Goal: Task Accomplishment & Management: Use online tool/utility

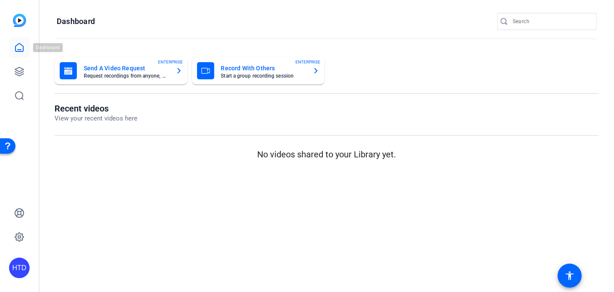
click at [22, 50] on icon at bounding box center [19, 47] width 10 height 10
click at [18, 69] on icon at bounding box center [19, 72] width 10 height 10
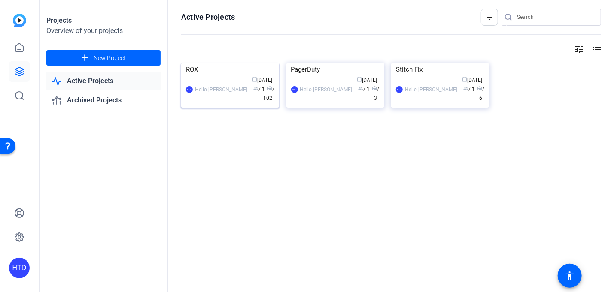
click at [209, 76] on div "ROX" at bounding box center [230, 69] width 88 height 13
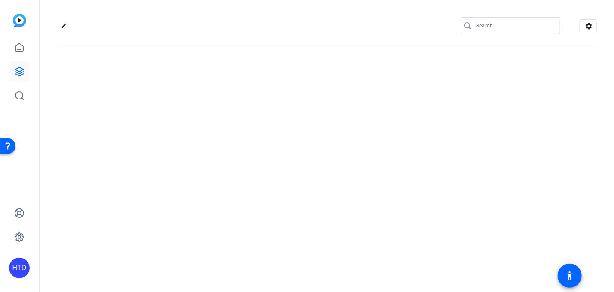
click at [209, 119] on div "edit settings" at bounding box center [326, 146] width 574 height 292
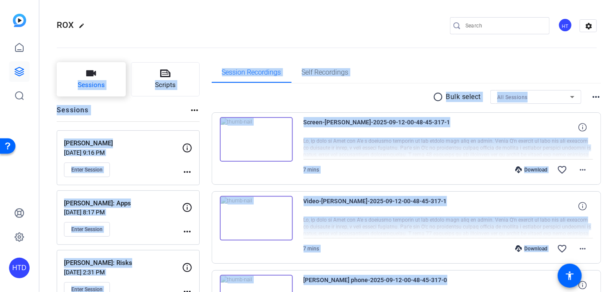
click at [99, 83] on span "Sessions" at bounding box center [91, 85] width 27 height 10
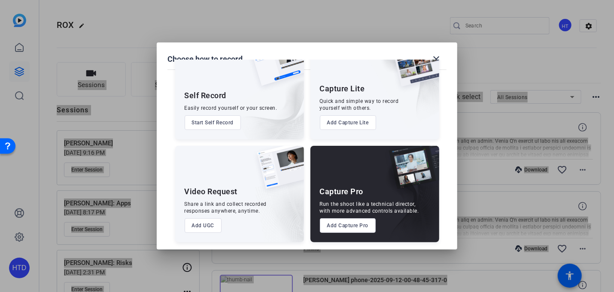
scroll to position [35, 0]
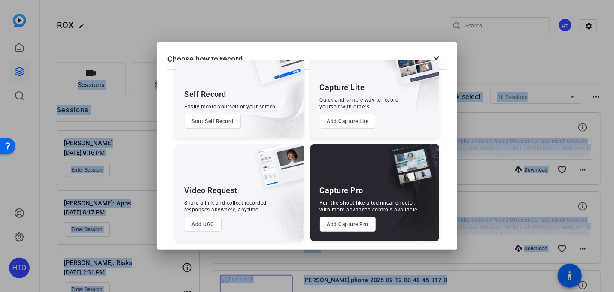
click at [208, 222] on button "Add UGC" at bounding box center [203, 224] width 37 height 15
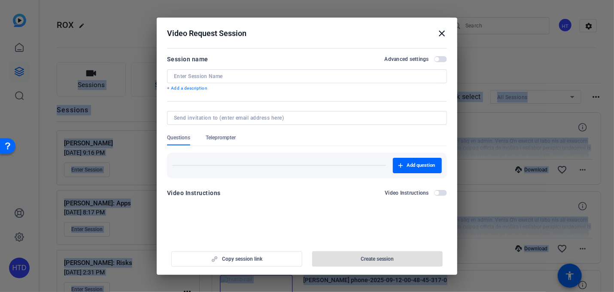
click at [438, 58] on span "button" at bounding box center [436, 59] width 4 height 4
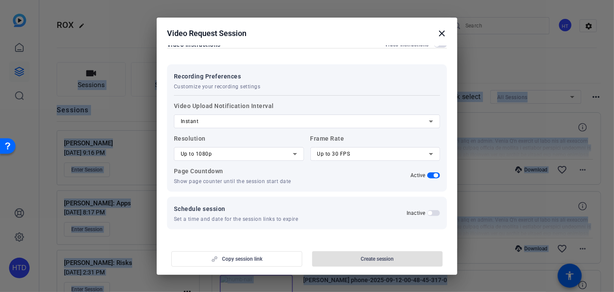
scroll to position [149, 0]
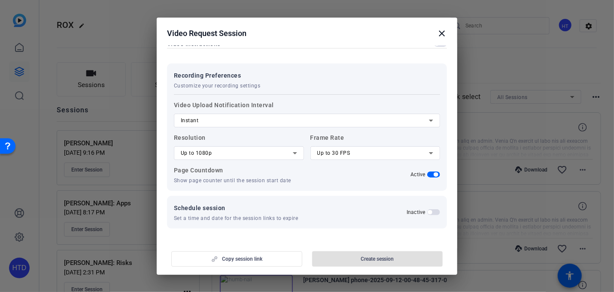
click at [293, 155] on icon at bounding box center [295, 153] width 10 height 10
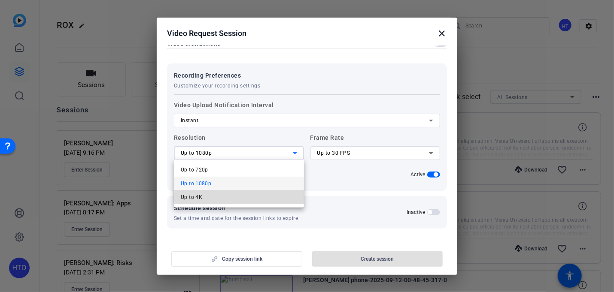
click at [274, 195] on mat-option "Up to 4K" at bounding box center [239, 198] width 130 height 14
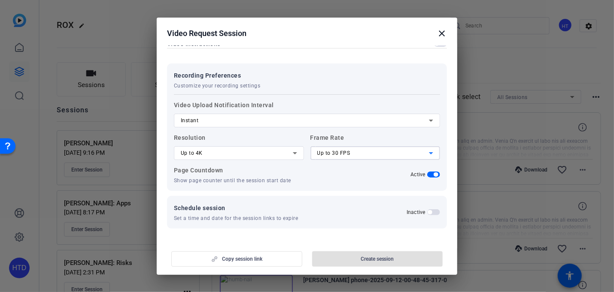
click at [380, 149] on div "Up to 30 FPS" at bounding box center [373, 153] width 112 height 10
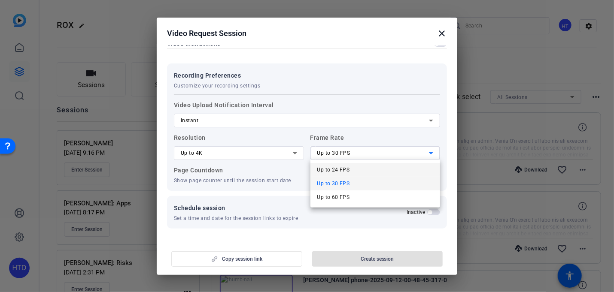
click at [368, 164] on mat-option "Up to 24 FPS" at bounding box center [375, 170] width 130 height 14
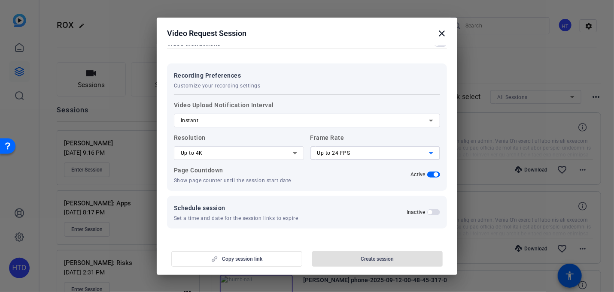
scroll to position [144, 0]
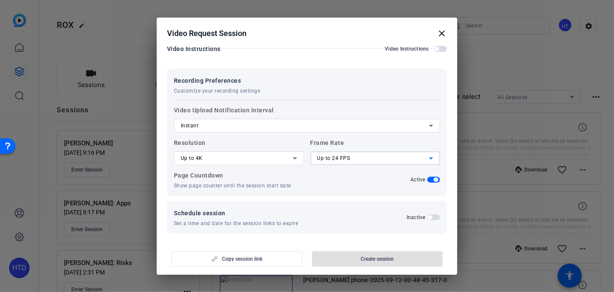
click at [349, 127] on div "Instant" at bounding box center [305, 126] width 248 height 10
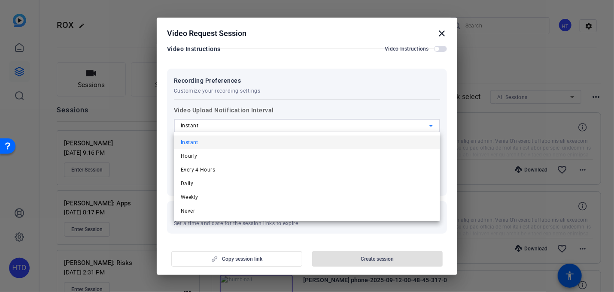
click at [349, 127] on div at bounding box center [307, 146] width 614 height 292
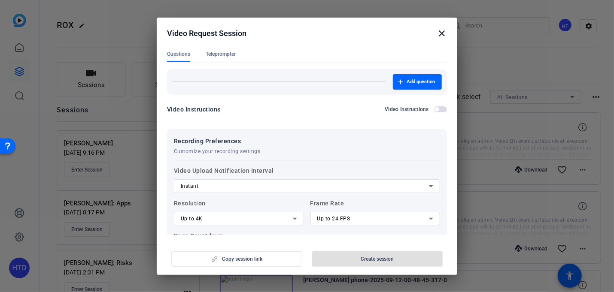
scroll to position [152, 0]
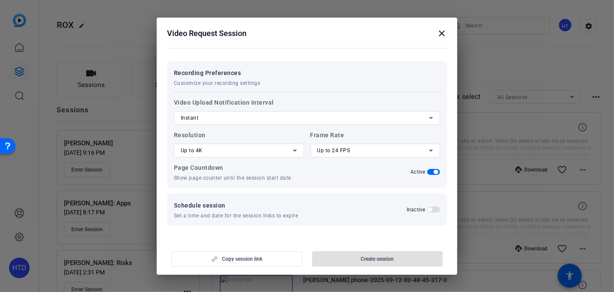
click at [266, 256] on div "Copy session link Create session" at bounding box center [307, 256] width 280 height 22
click at [256, 259] on div "Copy session link Create session" at bounding box center [307, 256] width 280 height 22
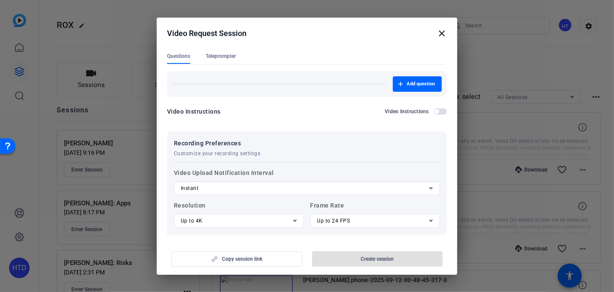
scroll to position [0, 0]
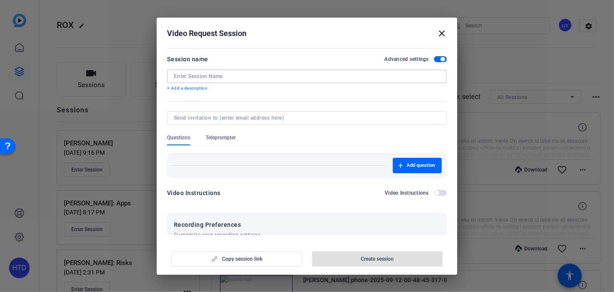
click at [243, 77] on input at bounding box center [307, 76] width 266 height 7
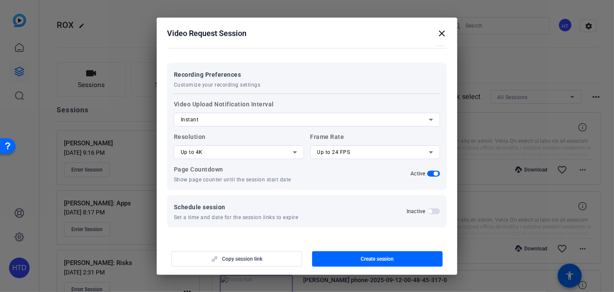
scroll to position [152, 0]
type input "Self Test"
drag, startPoint x: 361, startPoint y: 260, endPoint x: 283, endPoint y: 254, distance: 78.3
click at [283, 254] on div "Copy session link Create session" at bounding box center [307, 256] width 280 height 22
click at [243, 260] on div "Copy session link Create session" at bounding box center [307, 256] width 280 height 22
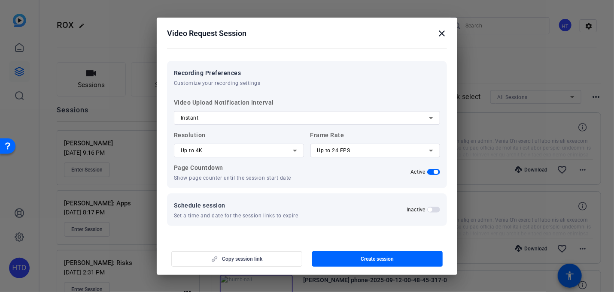
click at [243, 258] on div "Copy session link Create session" at bounding box center [307, 256] width 280 height 22
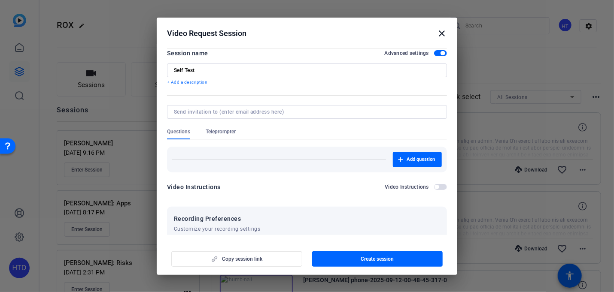
scroll to position [0, 0]
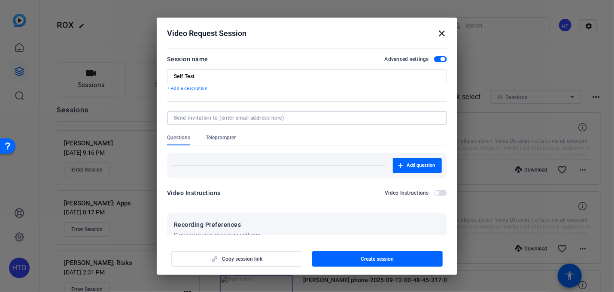
click at [252, 121] on input at bounding box center [305, 118] width 263 height 7
type input "[EMAIL_ADDRESS][DOMAIN_NAME]"
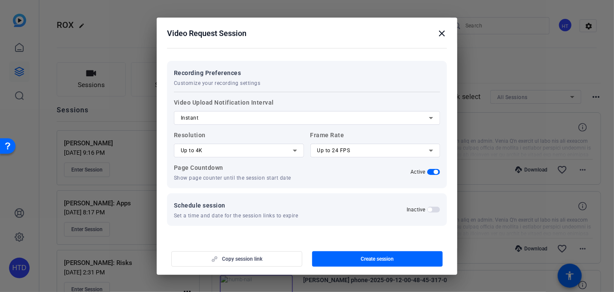
scroll to position [162, 0]
click at [274, 256] on div "Copy session link Create session" at bounding box center [307, 256] width 280 height 22
click at [267, 258] on div "Copy session link Create session" at bounding box center [307, 256] width 280 height 22
click at [359, 259] on span "button" at bounding box center [377, 259] width 131 height 21
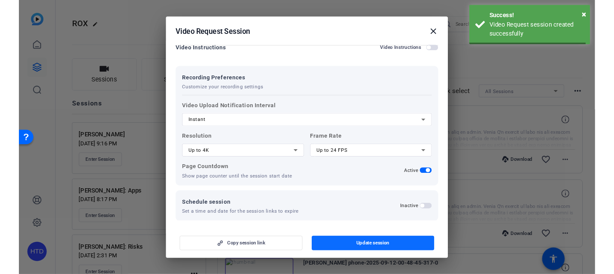
scroll to position [0, 0]
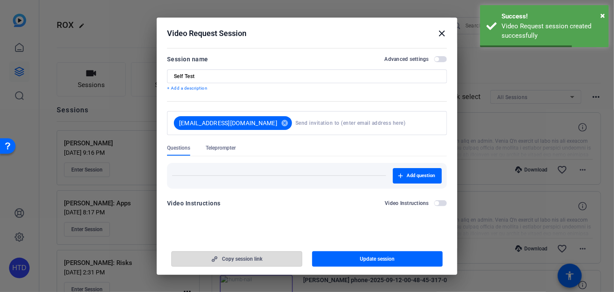
click at [247, 261] on span "Copy session link" at bounding box center [242, 259] width 40 height 7
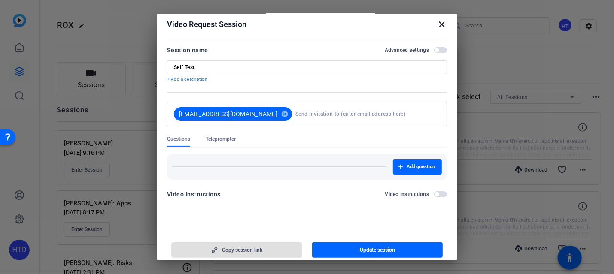
scroll to position [5, 0]
click at [171, 243] on button "Copy session link" at bounding box center [236, 250] width 131 height 15
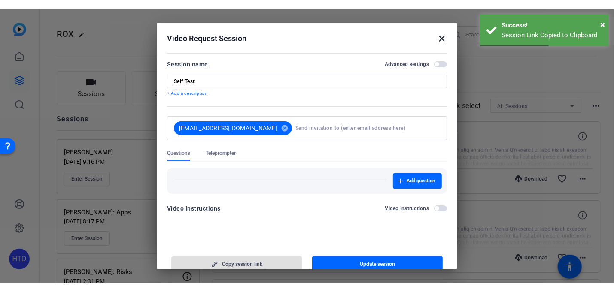
scroll to position [0, 0]
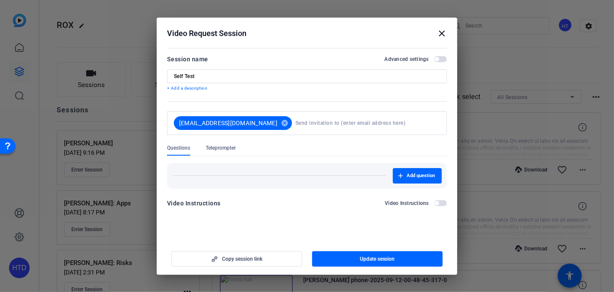
click at [444, 33] on mat-icon "close" at bounding box center [442, 33] width 10 height 10
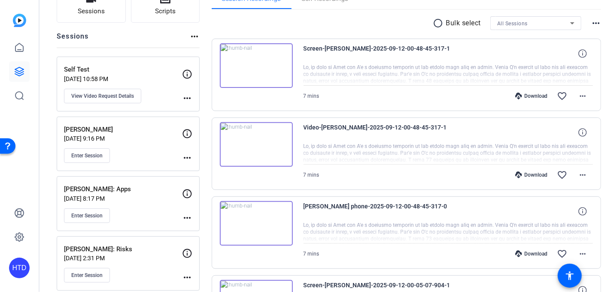
scroll to position [82, 0]
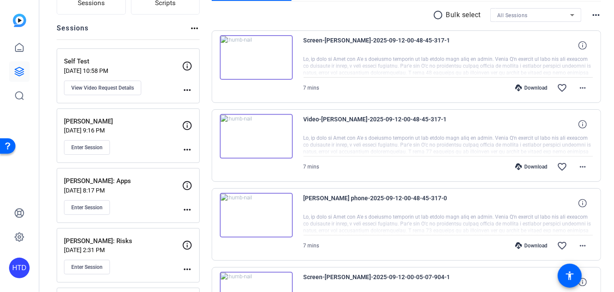
click at [151, 65] on p "Self Test" at bounding box center [123, 62] width 118 height 10
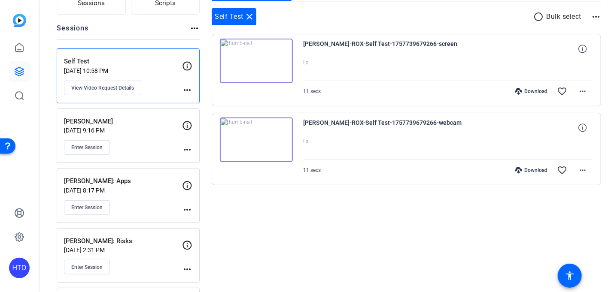
click at [151, 65] on p "Self Test" at bounding box center [123, 62] width 118 height 10
click at [185, 89] on mat-icon "more_horiz" at bounding box center [187, 90] width 10 height 10
click at [585, 91] on div at bounding box center [307, 146] width 614 height 292
click at [583, 91] on mat-icon "more_horiz" at bounding box center [582, 91] width 10 height 10
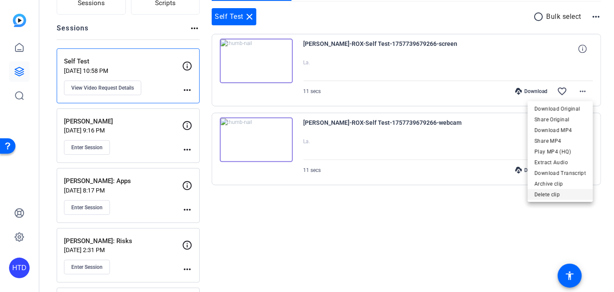
click at [554, 195] on span "Delete clip" at bounding box center [560, 195] width 52 height 10
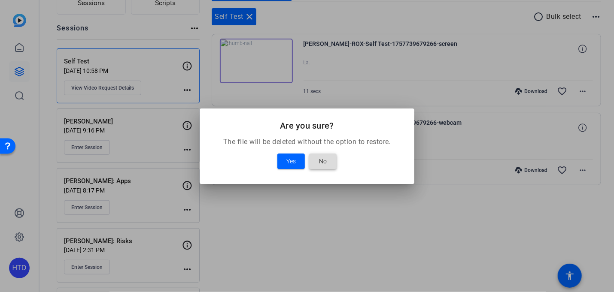
click at [328, 159] on span at bounding box center [322, 161] width 27 height 21
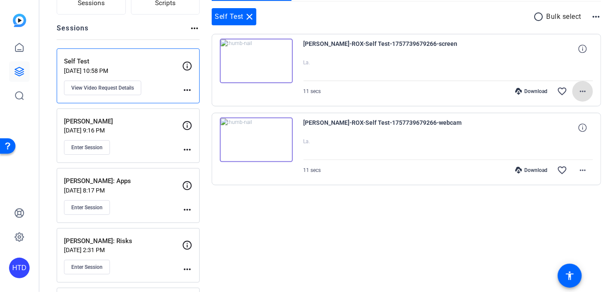
click at [276, 62] on img at bounding box center [256, 61] width 73 height 45
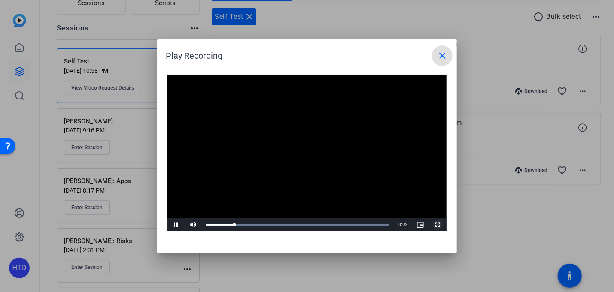
click at [440, 225] on span "Video Player" at bounding box center [437, 225] width 17 height 0
click at [438, 225] on span "Video Player" at bounding box center [437, 225] width 17 height 0
click at [441, 55] on mat-icon "close" at bounding box center [442, 56] width 10 height 10
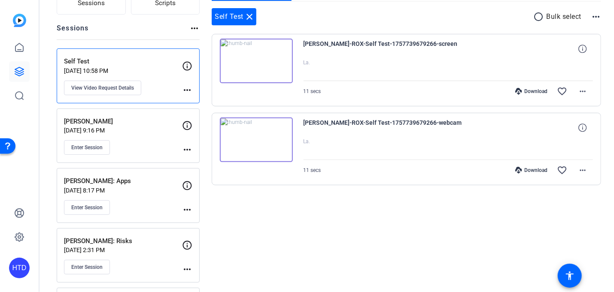
click at [189, 88] on mat-icon "more_horiz" at bounding box center [187, 90] width 10 height 10
click at [187, 85] on div at bounding box center [307, 146] width 614 height 292
click at [188, 68] on icon at bounding box center [187, 66] width 10 height 10
click at [186, 65] on icon at bounding box center [187, 66] width 10 height 10
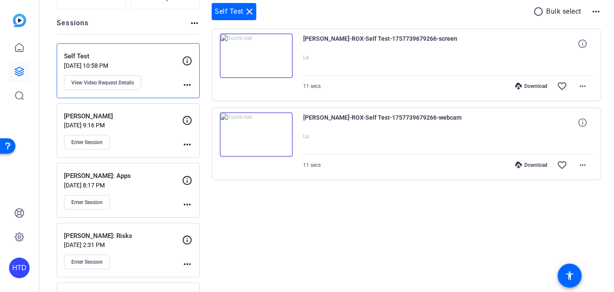
scroll to position [90, 0]
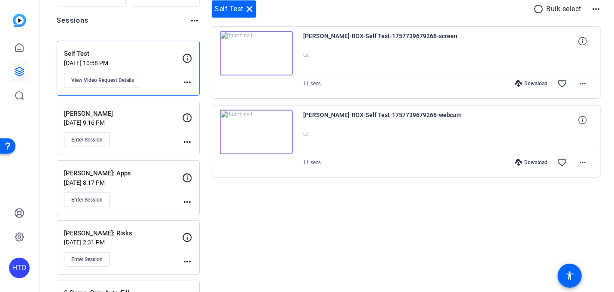
click at [187, 80] on mat-icon "more_horiz" at bounding box center [187, 82] width 10 height 10
click at [179, 76] on div at bounding box center [307, 146] width 614 height 292
click at [115, 76] on button "View Video Request Details" at bounding box center [102, 80] width 77 height 15
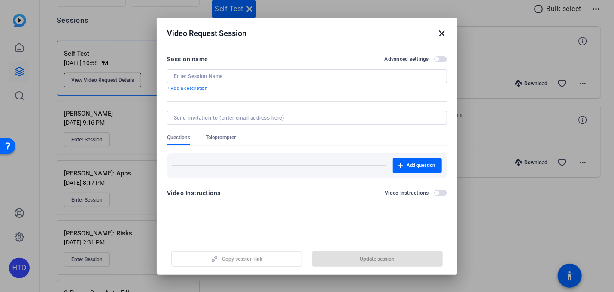
type input "Self Test"
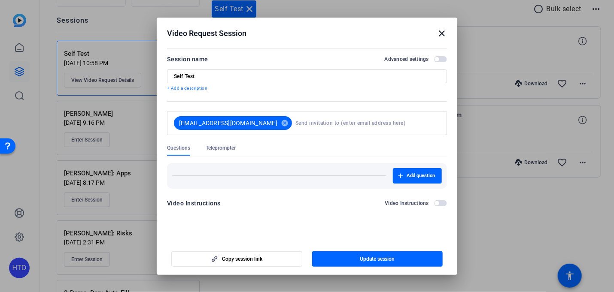
click at [439, 36] on mat-icon "close" at bounding box center [442, 33] width 10 height 10
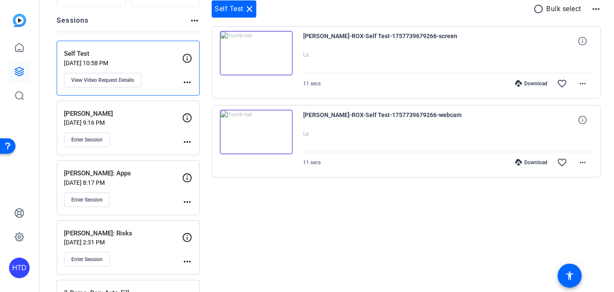
click at [192, 80] on div "Self Test [DATE] 10:58 PM View Video Request Details more_horiz" at bounding box center [128, 68] width 143 height 55
click at [184, 81] on mat-icon "more_horiz" at bounding box center [187, 82] width 10 height 10
click at [187, 58] on div at bounding box center [307, 146] width 614 height 292
click at [168, 55] on p "Self Test" at bounding box center [123, 54] width 118 height 10
click at [96, 55] on p "Self Test" at bounding box center [123, 54] width 118 height 10
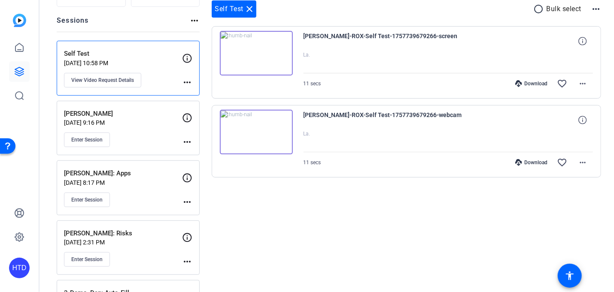
click at [594, 8] on mat-icon "more_horiz" at bounding box center [596, 9] width 10 height 10
click at [535, 7] on div at bounding box center [307, 146] width 614 height 292
click at [582, 82] on mat-icon "more_horiz" at bounding box center [582, 84] width 10 height 10
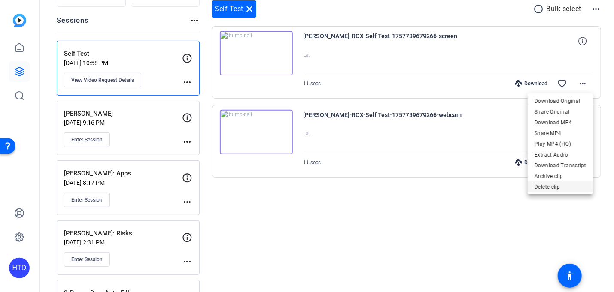
click at [569, 184] on span "Delete clip" at bounding box center [560, 187] width 52 height 10
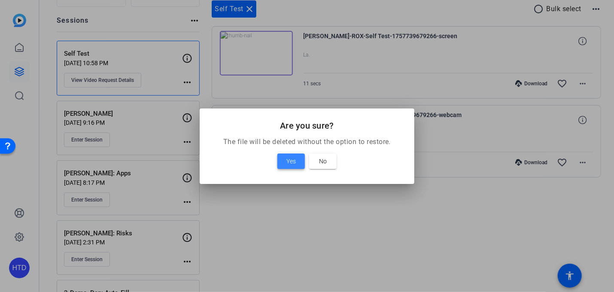
click at [290, 154] on span at bounding box center [290, 161] width 27 height 21
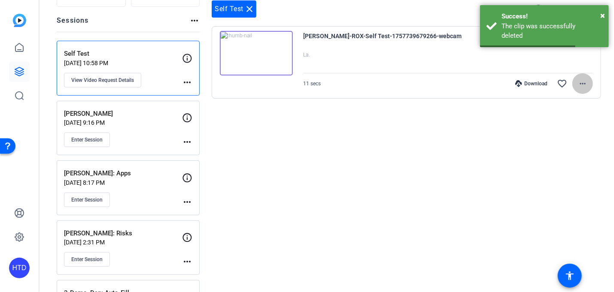
click at [575, 89] on span at bounding box center [582, 83] width 21 height 21
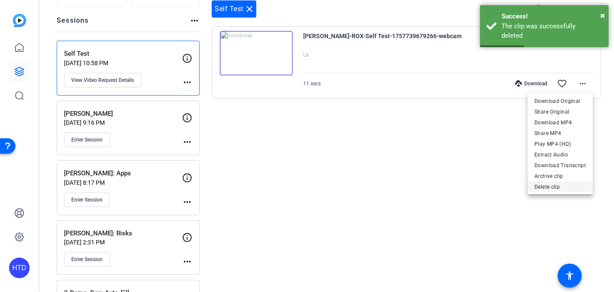
click at [565, 185] on span "Delete clip" at bounding box center [560, 187] width 52 height 10
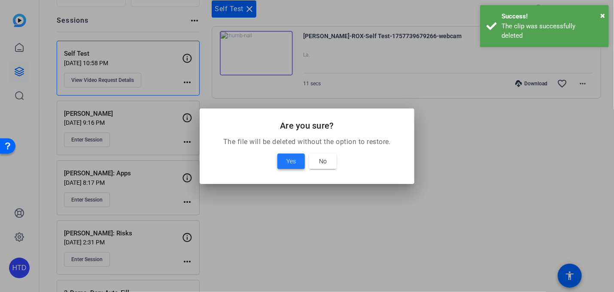
click at [291, 164] on span "Yes" at bounding box center [290, 161] width 9 height 10
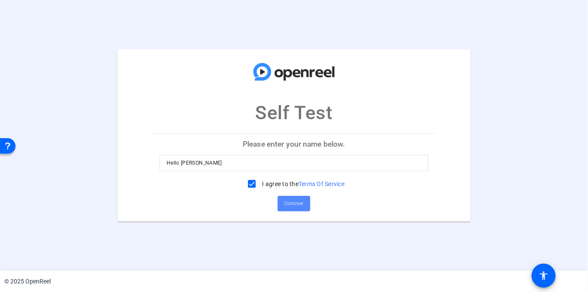
click at [294, 206] on span "Continue" at bounding box center [294, 203] width 19 height 13
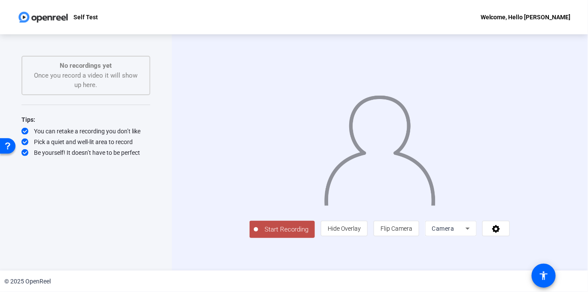
click at [470, 234] on mat-select "Camera" at bounding box center [451, 229] width 38 height 10
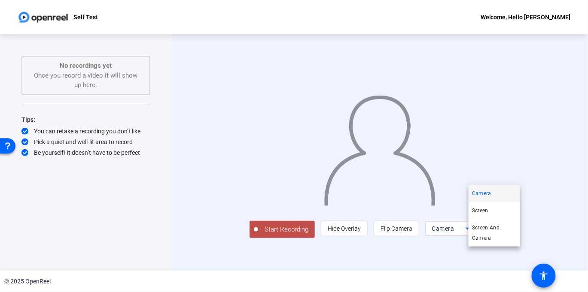
click at [534, 255] on div at bounding box center [294, 146] width 588 height 292
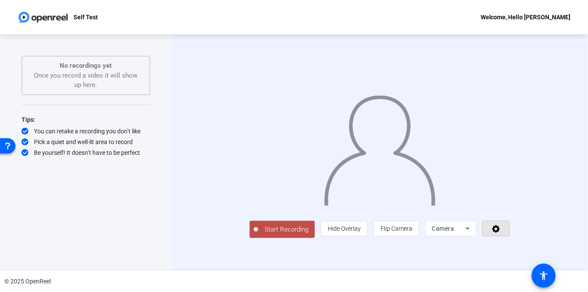
click at [509, 239] on span at bounding box center [495, 228] width 27 height 21
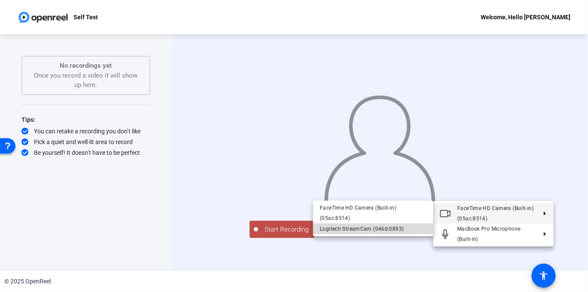
click at [328, 224] on div "Logitech StreamCam (046d:0893)" at bounding box center [373, 229] width 106 height 10
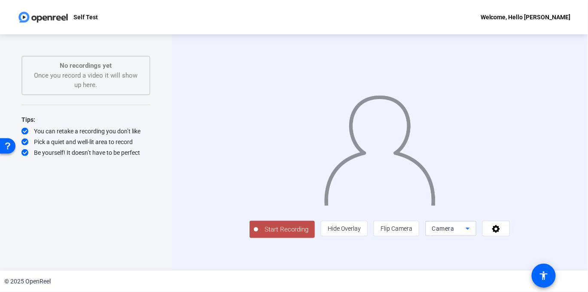
click at [473, 234] on icon at bounding box center [467, 229] width 10 height 10
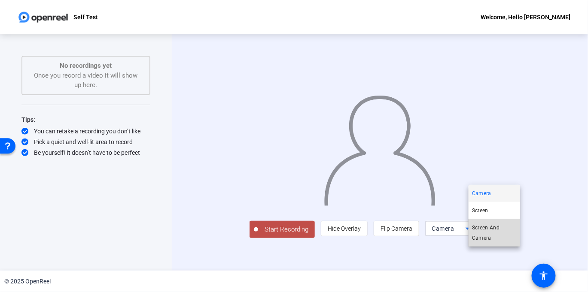
click at [484, 238] on span "Screen And Camera" at bounding box center [494, 233] width 45 height 21
